Goal: Check status: Check status

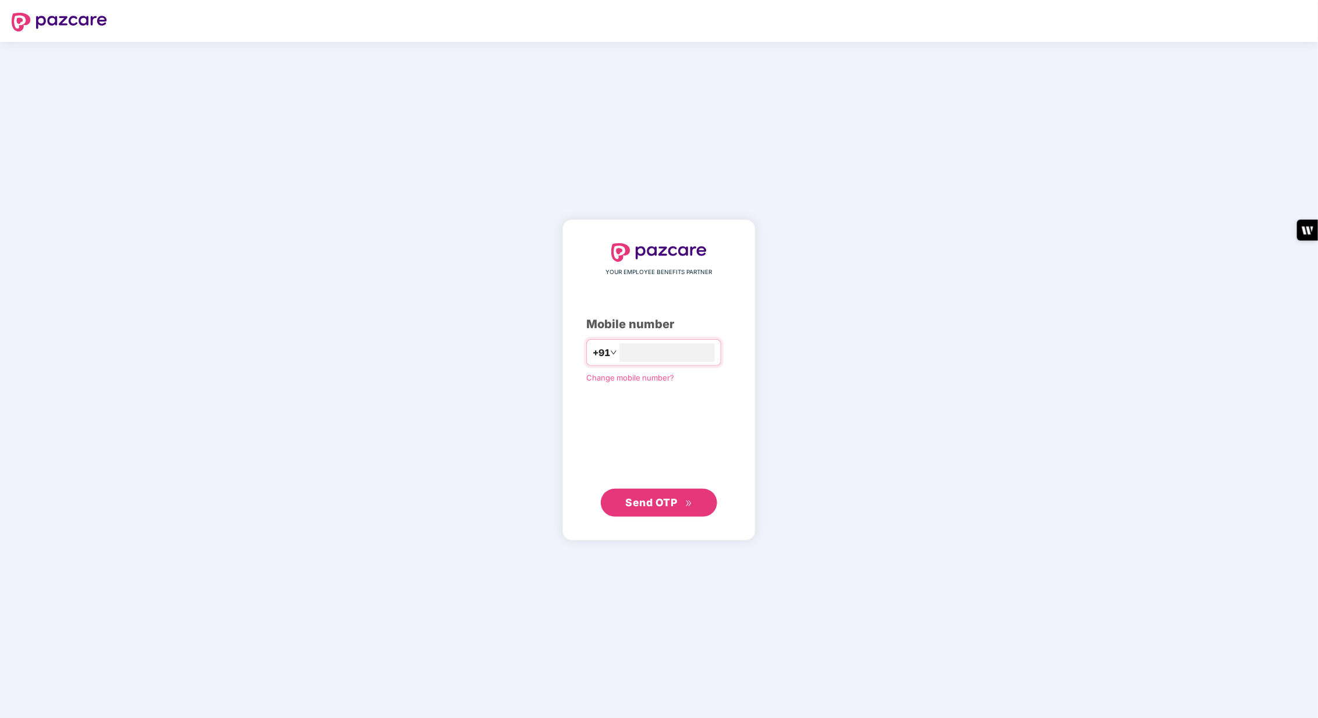
type input "**********"
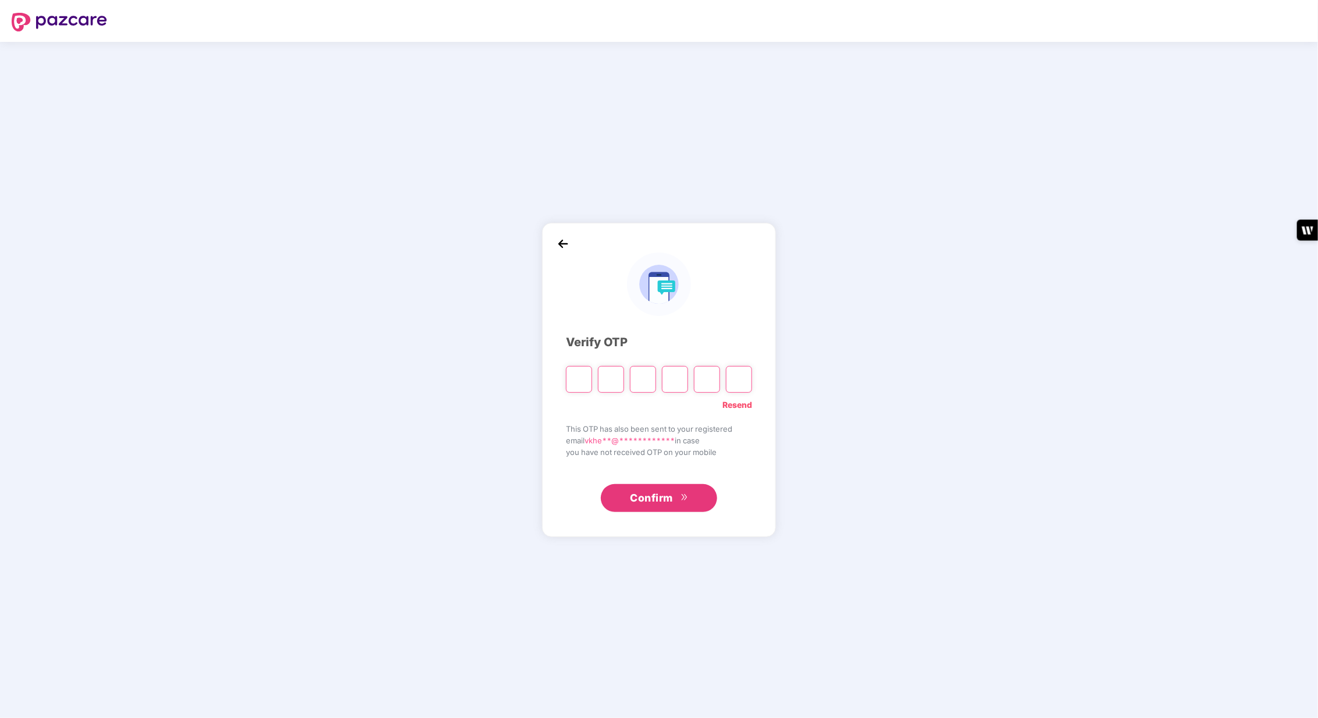
type input "*"
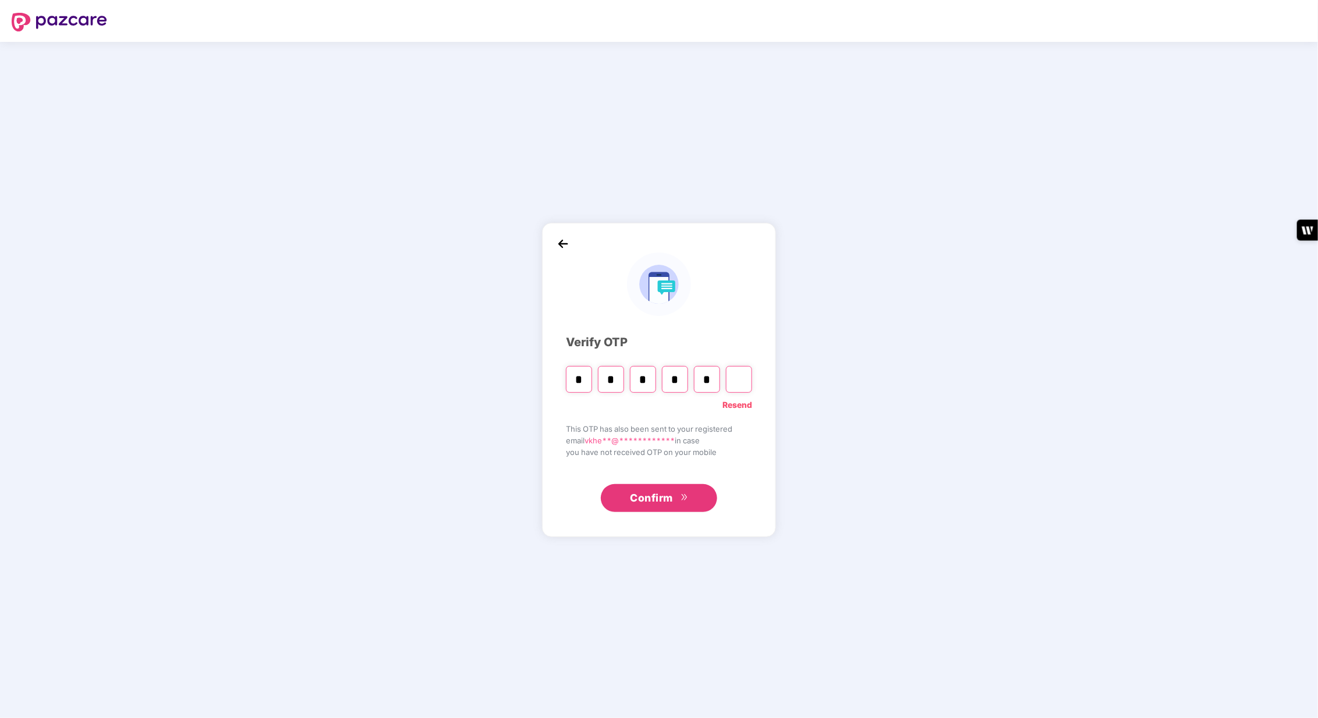
type input "*"
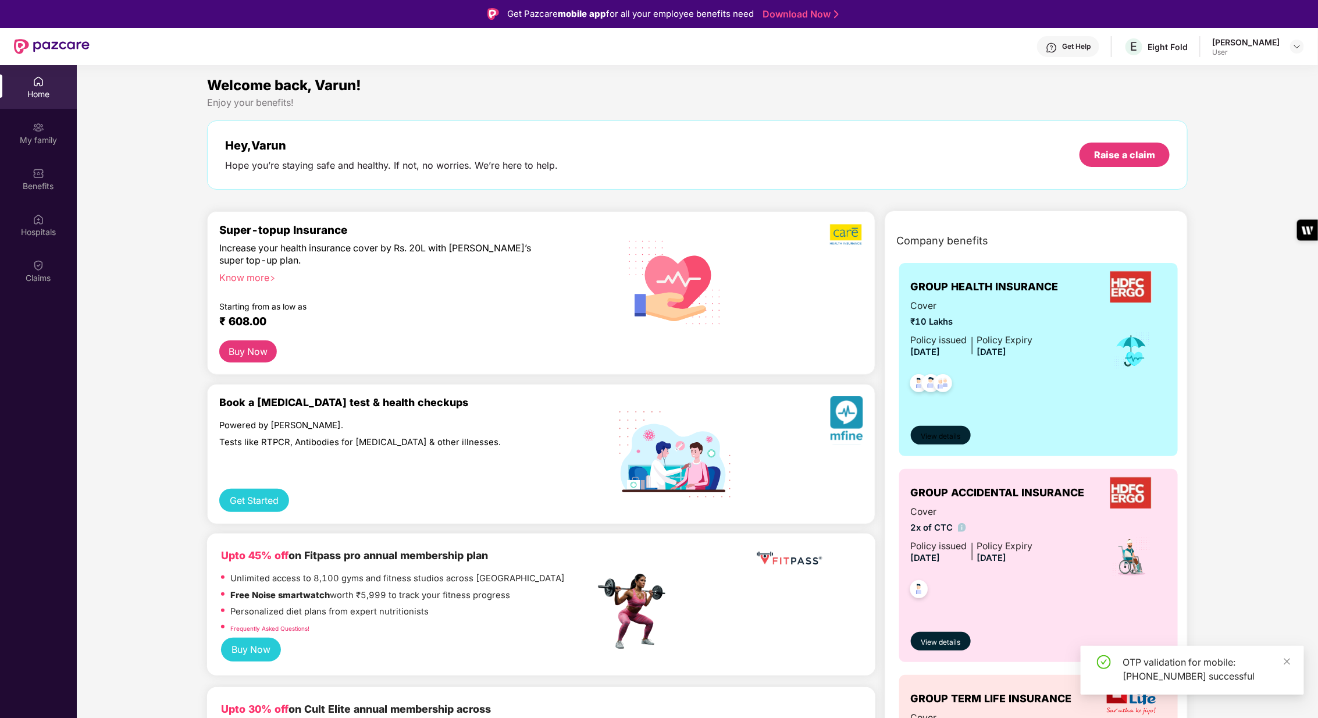
click at [942, 432] on span "View details" at bounding box center [941, 436] width 40 height 11
